Goal: Transaction & Acquisition: Purchase product/service

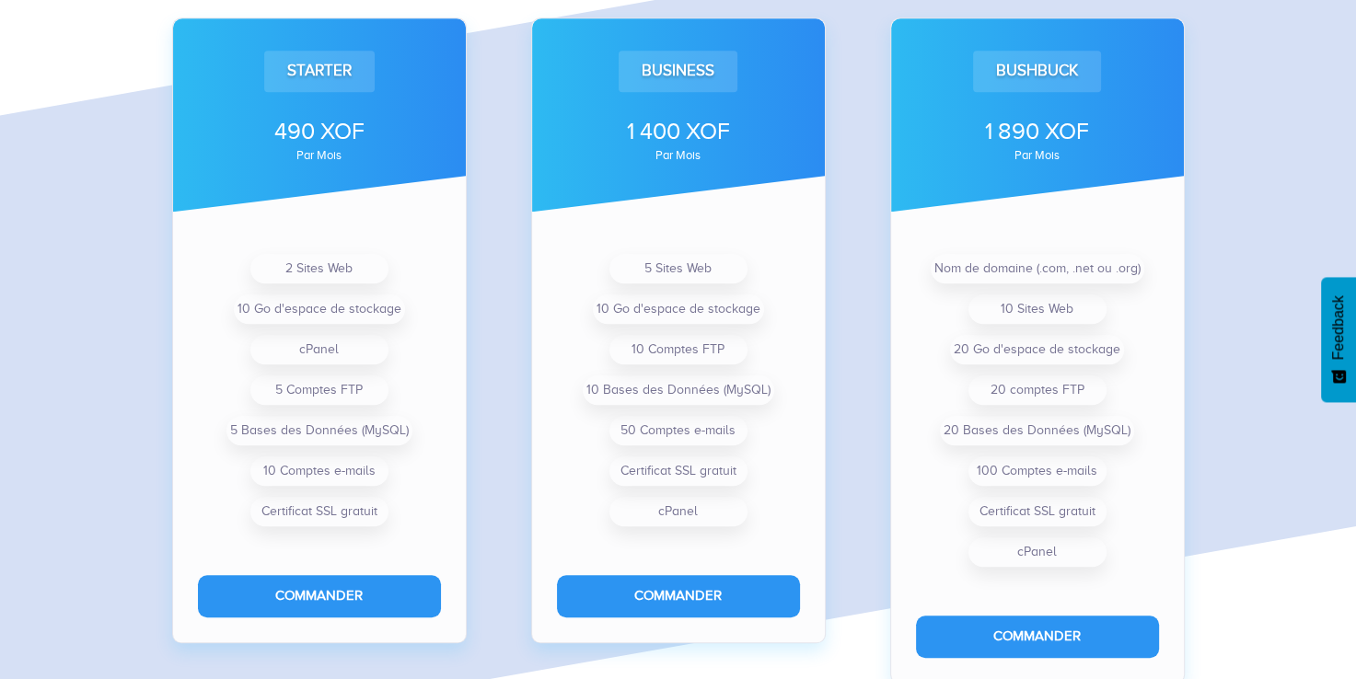
scroll to position [1427, 0]
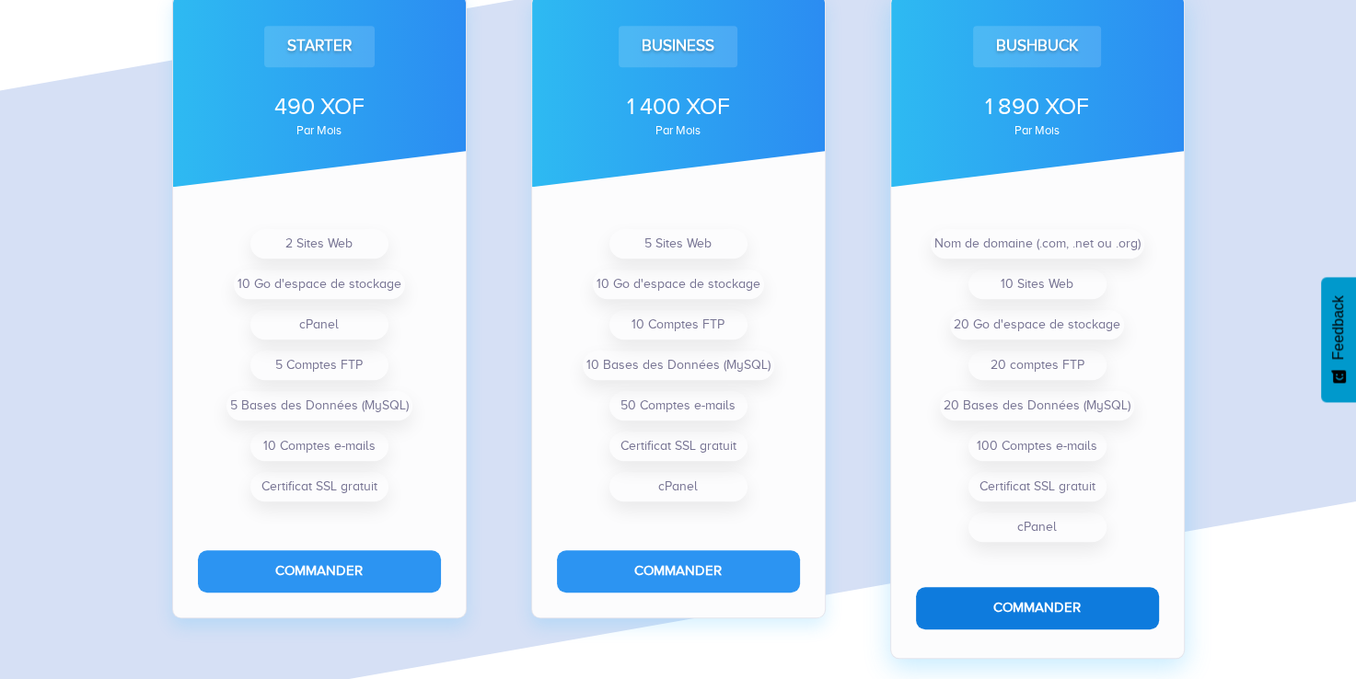
click at [1017, 599] on button "Commander" at bounding box center [1037, 607] width 243 height 41
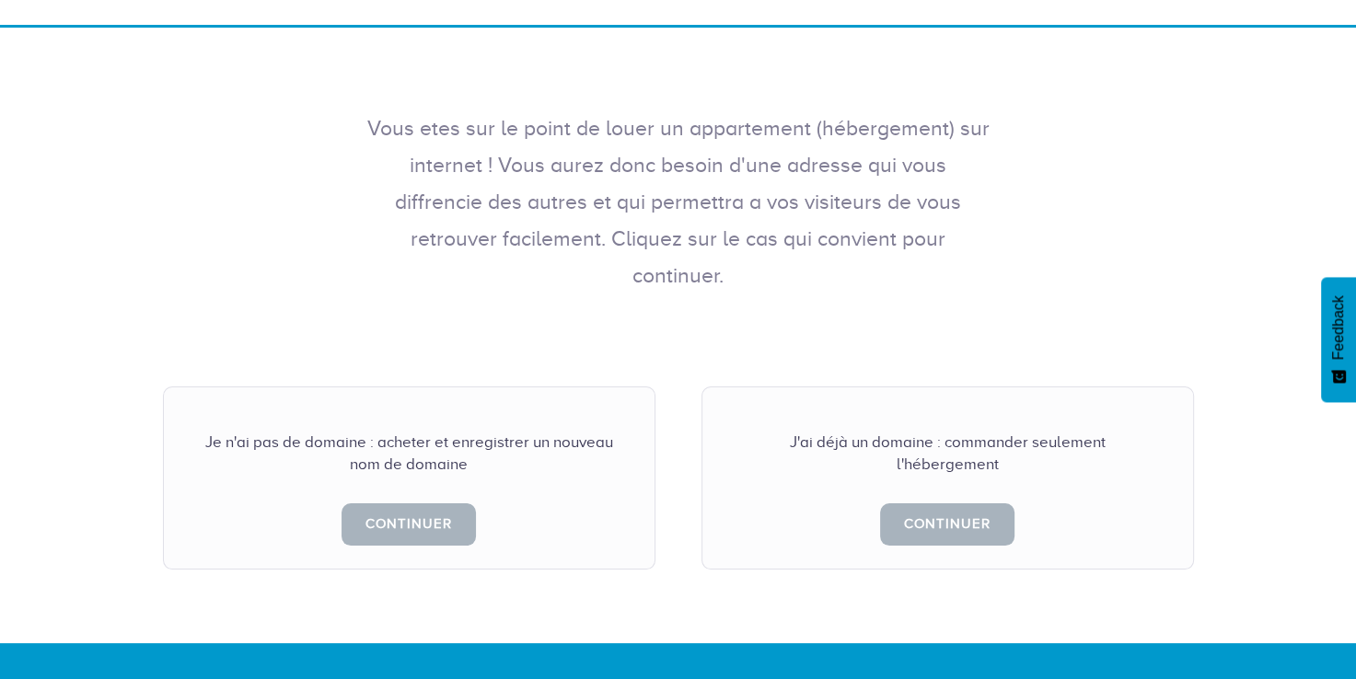
scroll to position [260, 0]
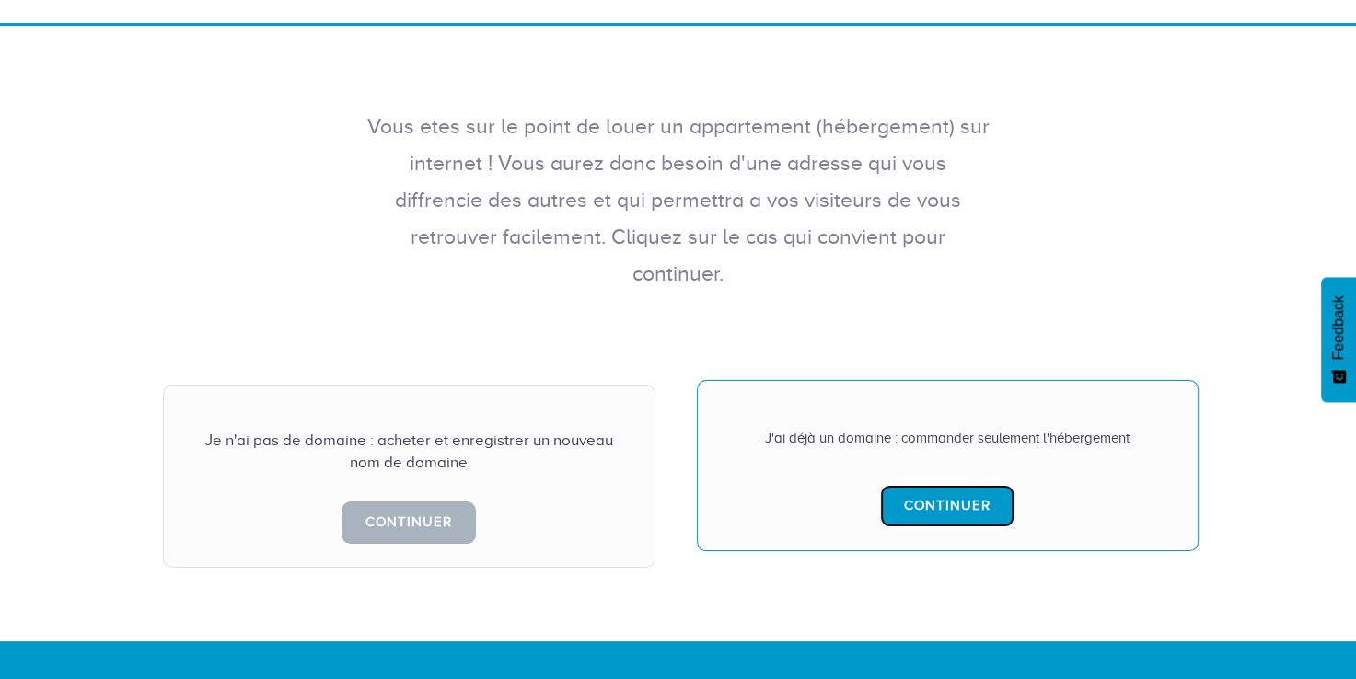
click at [943, 485] on link "Continuer" at bounding box center [947, 505] width 134 height 41
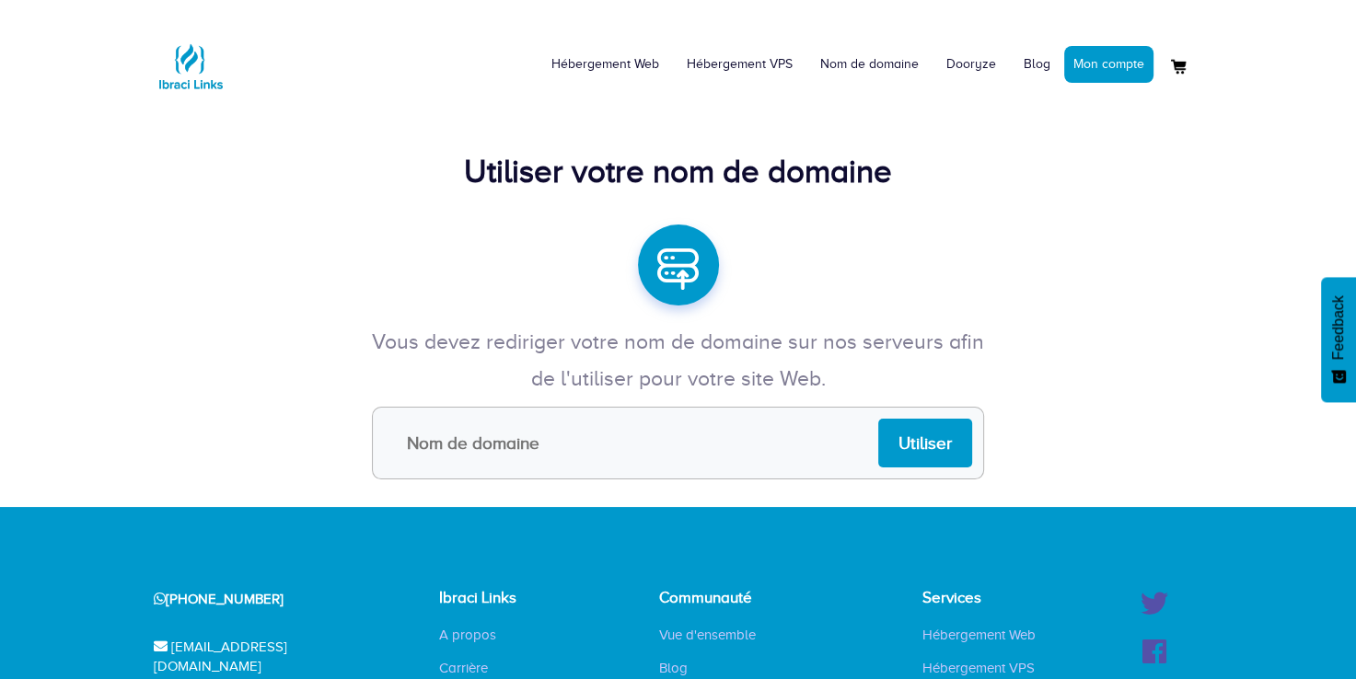
click at [619, 440] on input "text" at bounding box center [678, 443] width 612 height 73
type input "actuminesmali"
click at [925, 445] on input "Utiliser" at bounding box center [925, 443] width 94 height 49
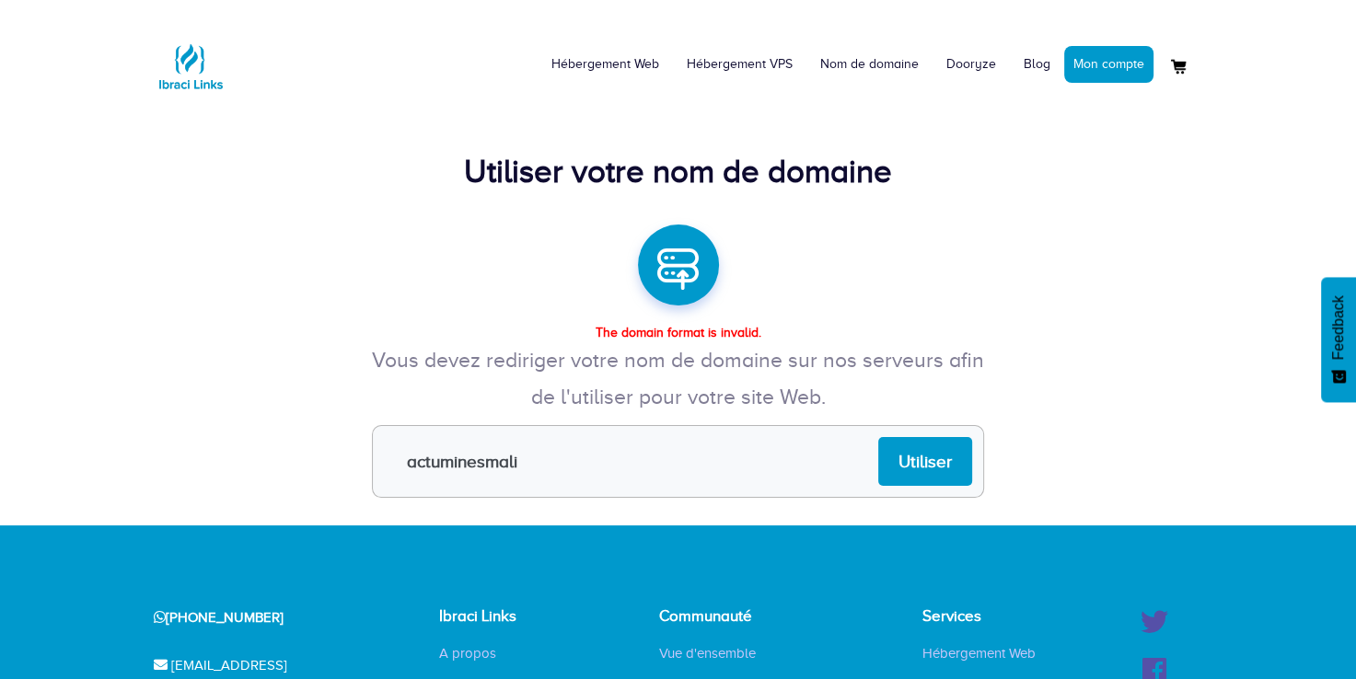
click at [609, 465] on input "actuminesmali" at bounding box center [678, 461] width 612 height 73
type input "actuminesmali.com"
click at [943, 468] on input "Utiliser" at bounding box center [925, 461] width 94 height 49
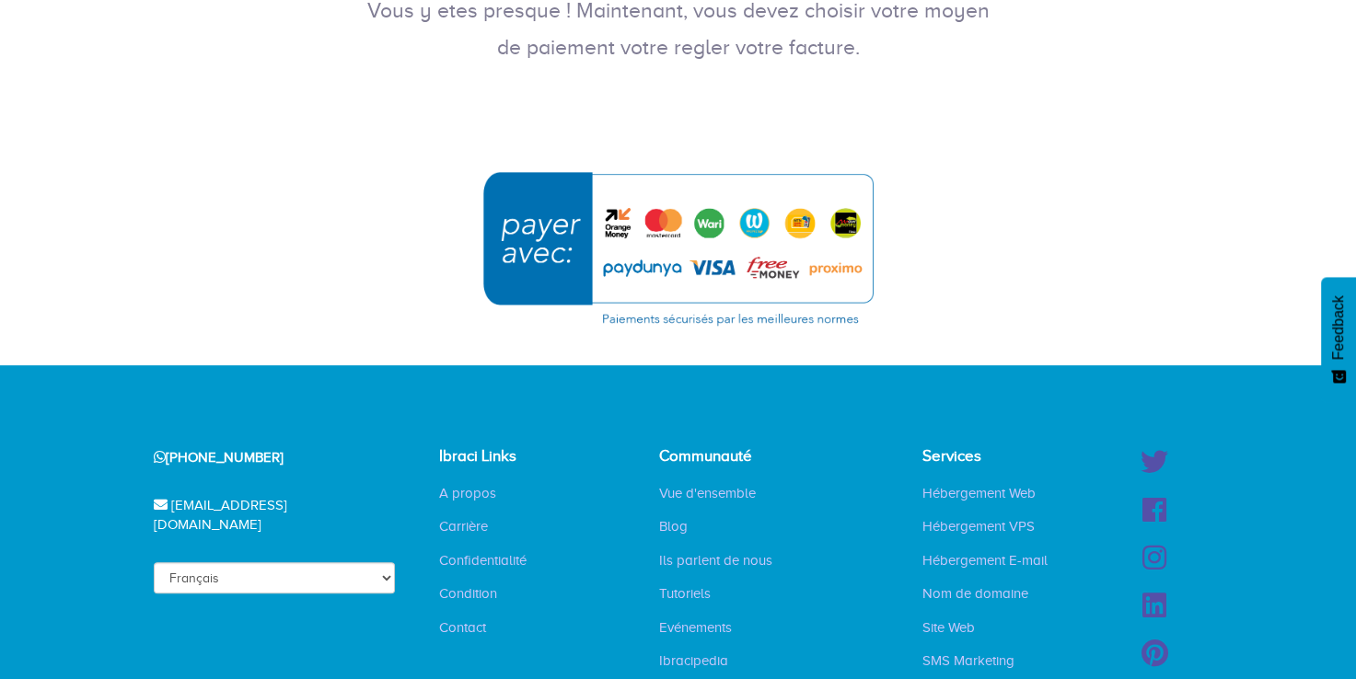
scroll to position [379, 0]
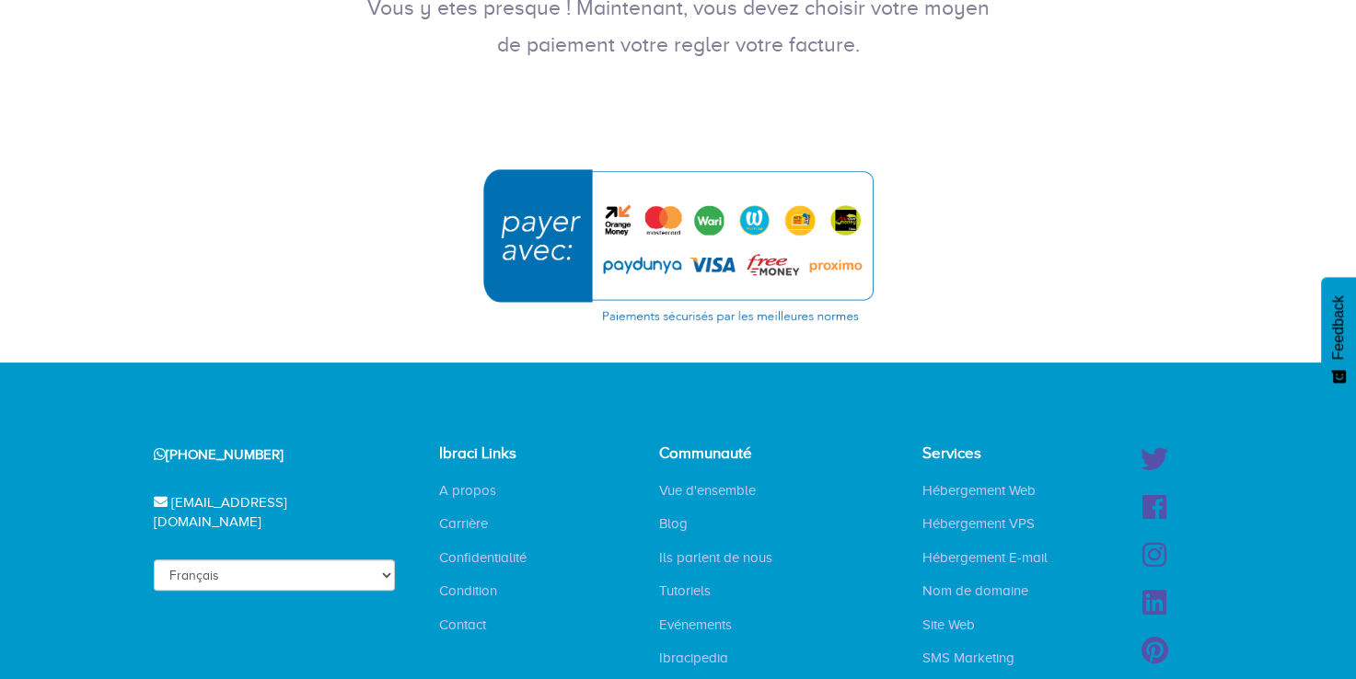
click at [611, 210] on img "submit" at bounding box center [678, 245] width 414 height 179
click at [613, 220] on img "submit" at bounding box center [678, 245] width 414 height 179
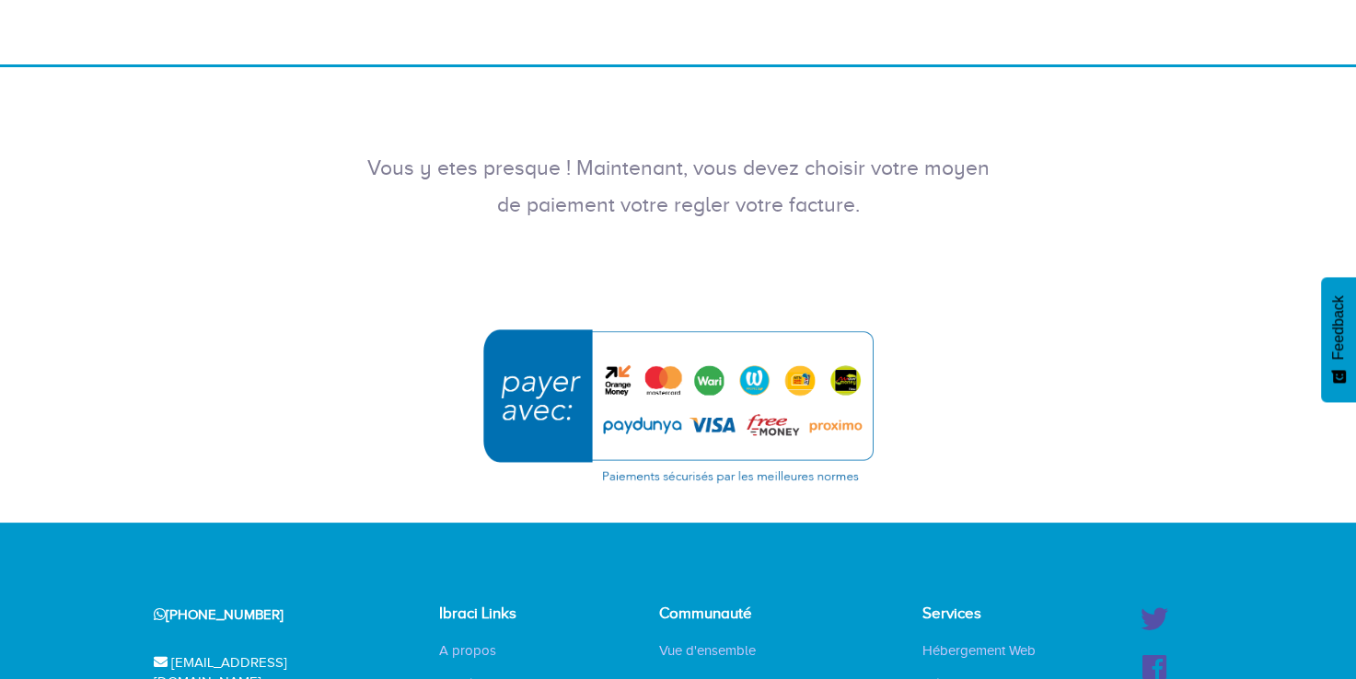
scroll to position [204, 0]
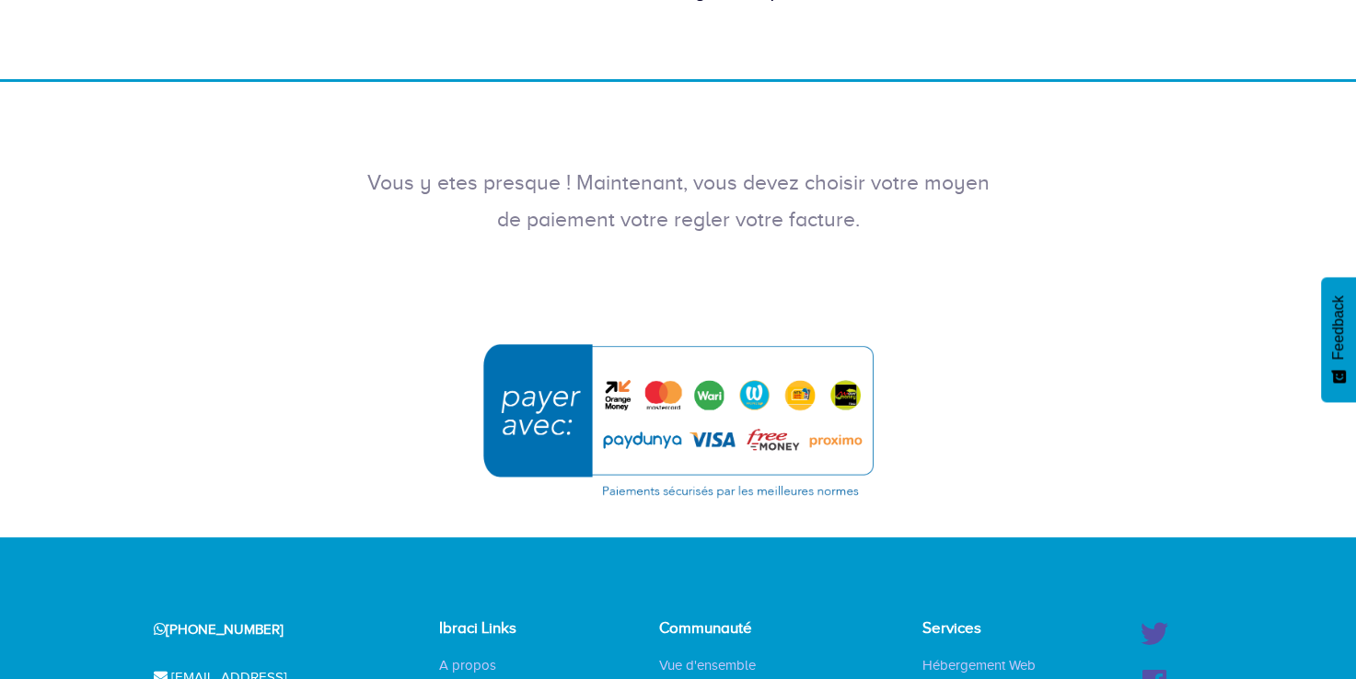
click at [867, 462] on img "submit" at bounding box center [678, 420] width 414 height 179
click at [613, 388] on img "submit" at bounding box center [678, 420] width 414 height 179
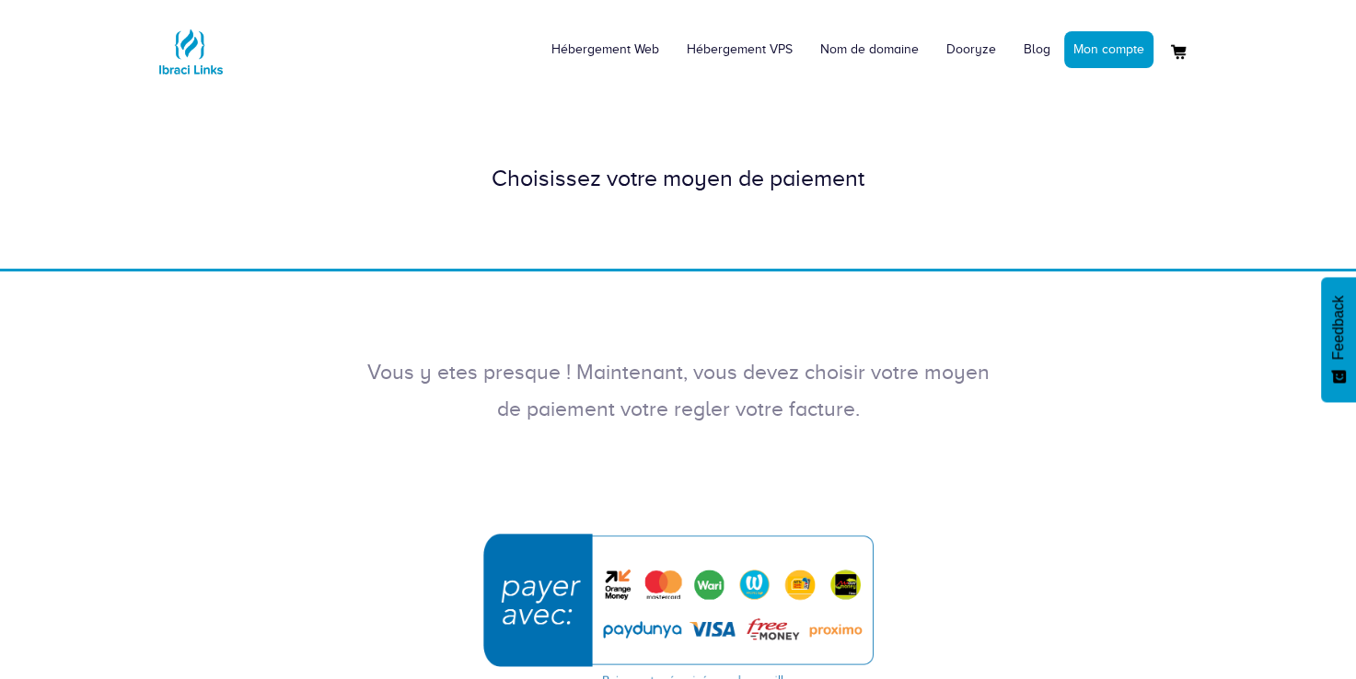
scroll to position [0, 0]
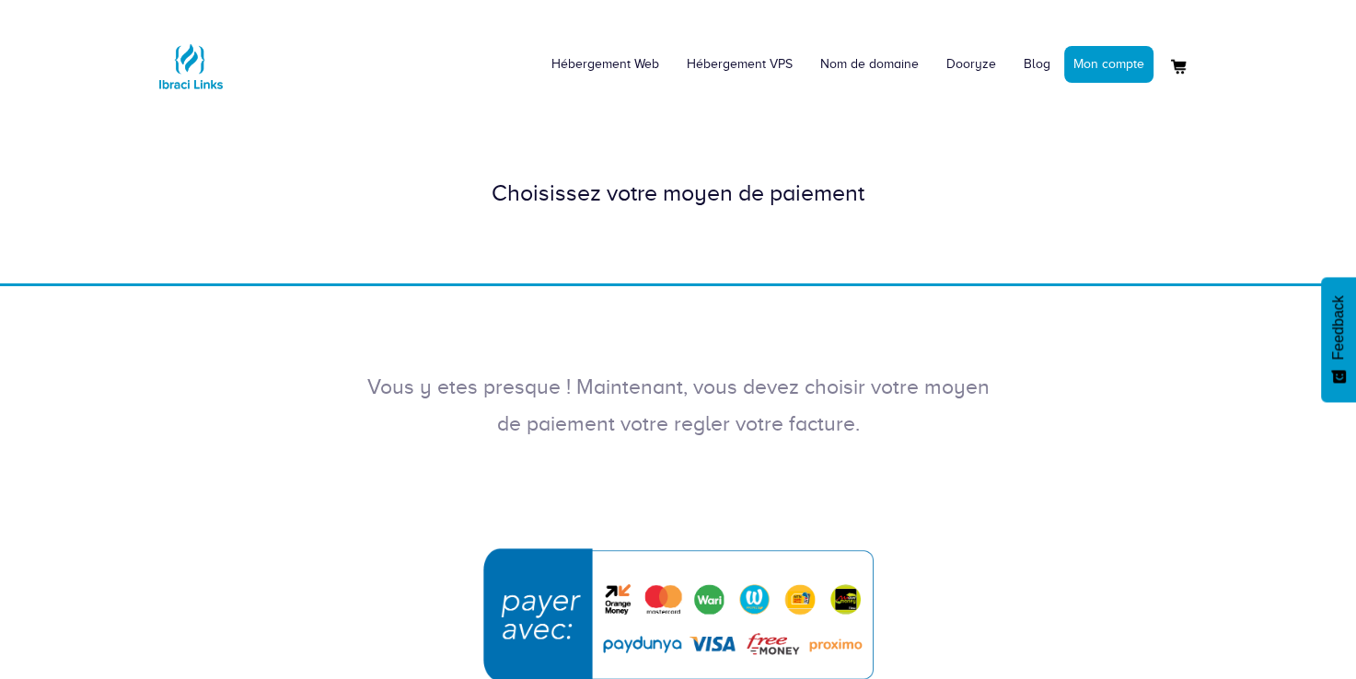
click at [582, 589] on img "submit" at bounding box center [678, 625] width 414 height 179
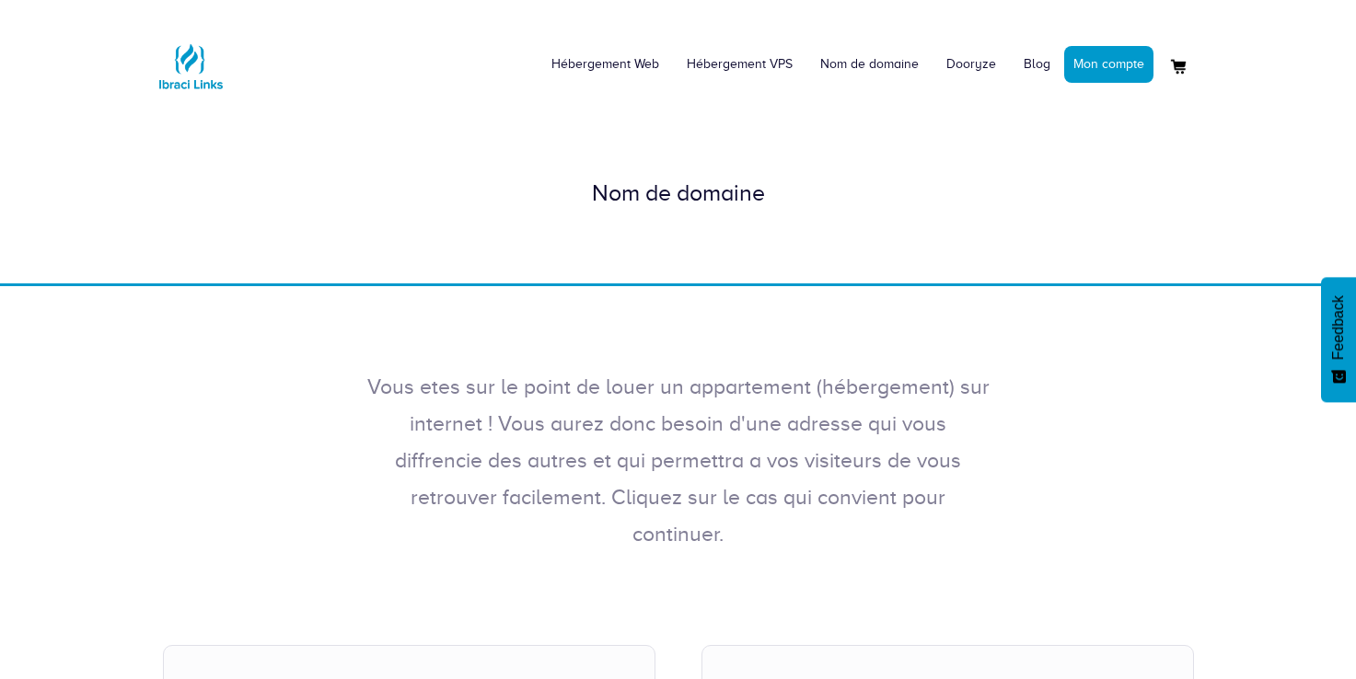
scroll to position [260, 0]
